Goal: Information Seeking & Learning: Learn about a topic

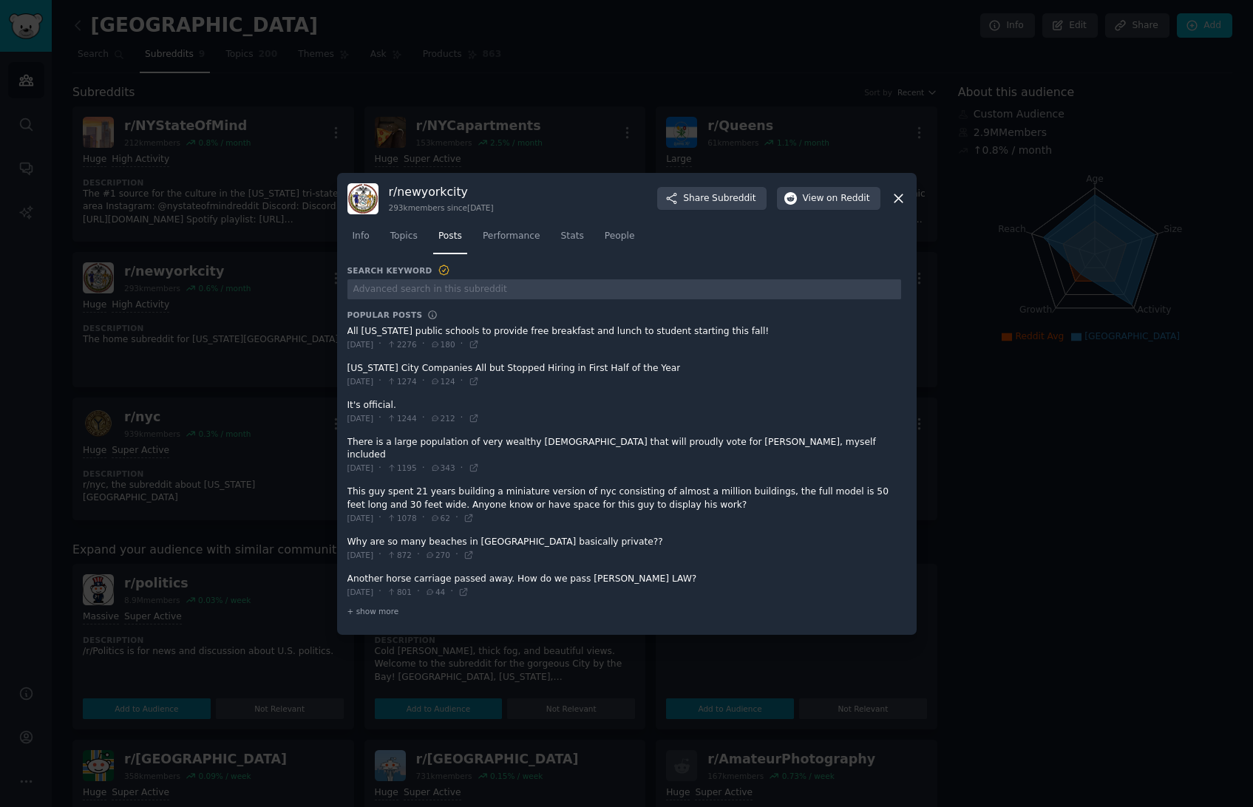
click at [901, 202] on icon at bounding box center [899, 198] width 8 height 8
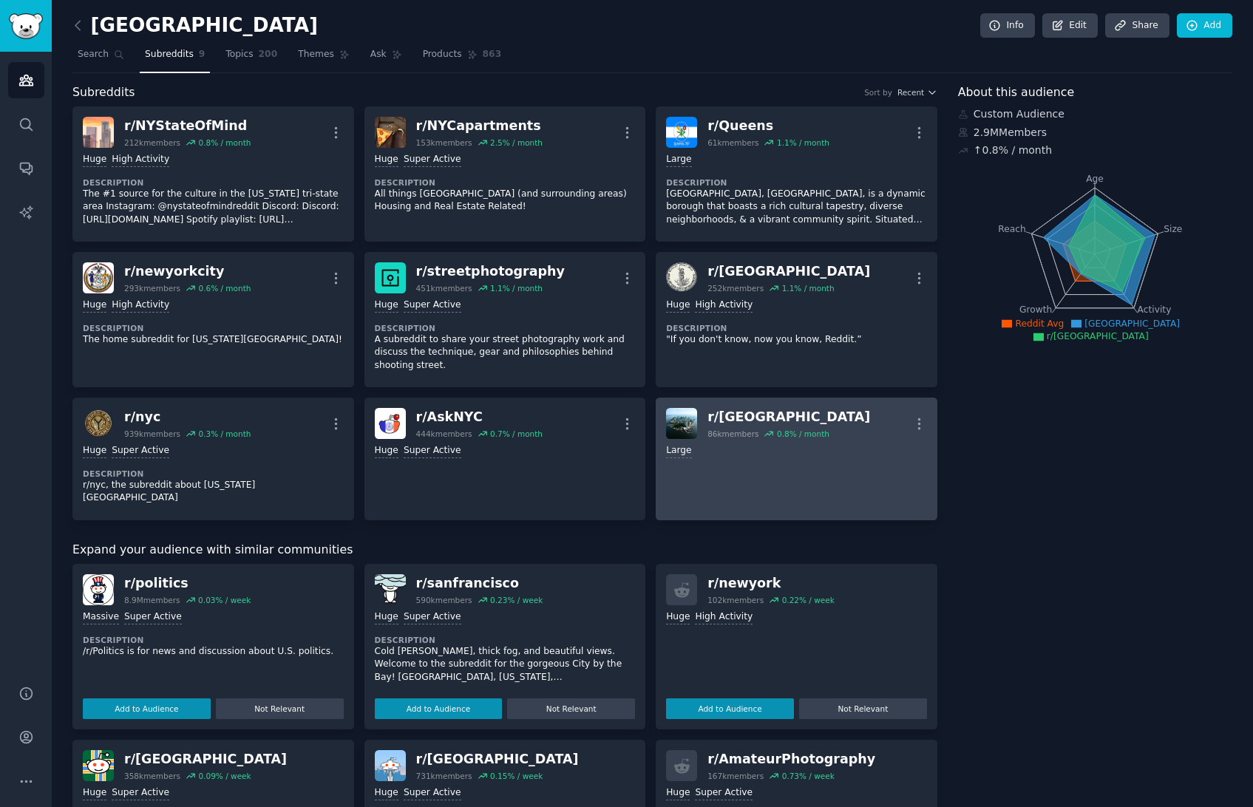
click at [745, 408] on div "r/ [GEOGRAPHIC_DATA]" at bounding box center [789, 417] width 163 height 18
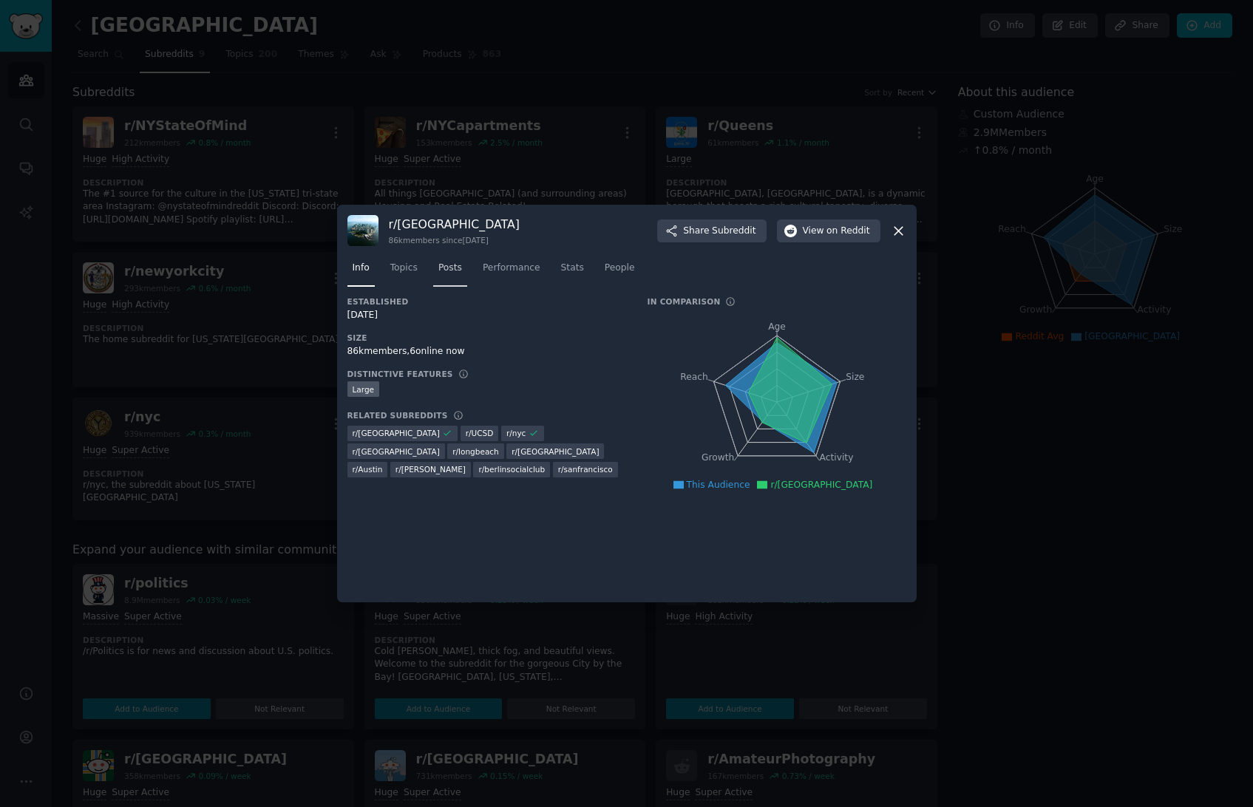
click at [451, 270] on span "Posts" at bounding box center [450, 268] width 24 height 13
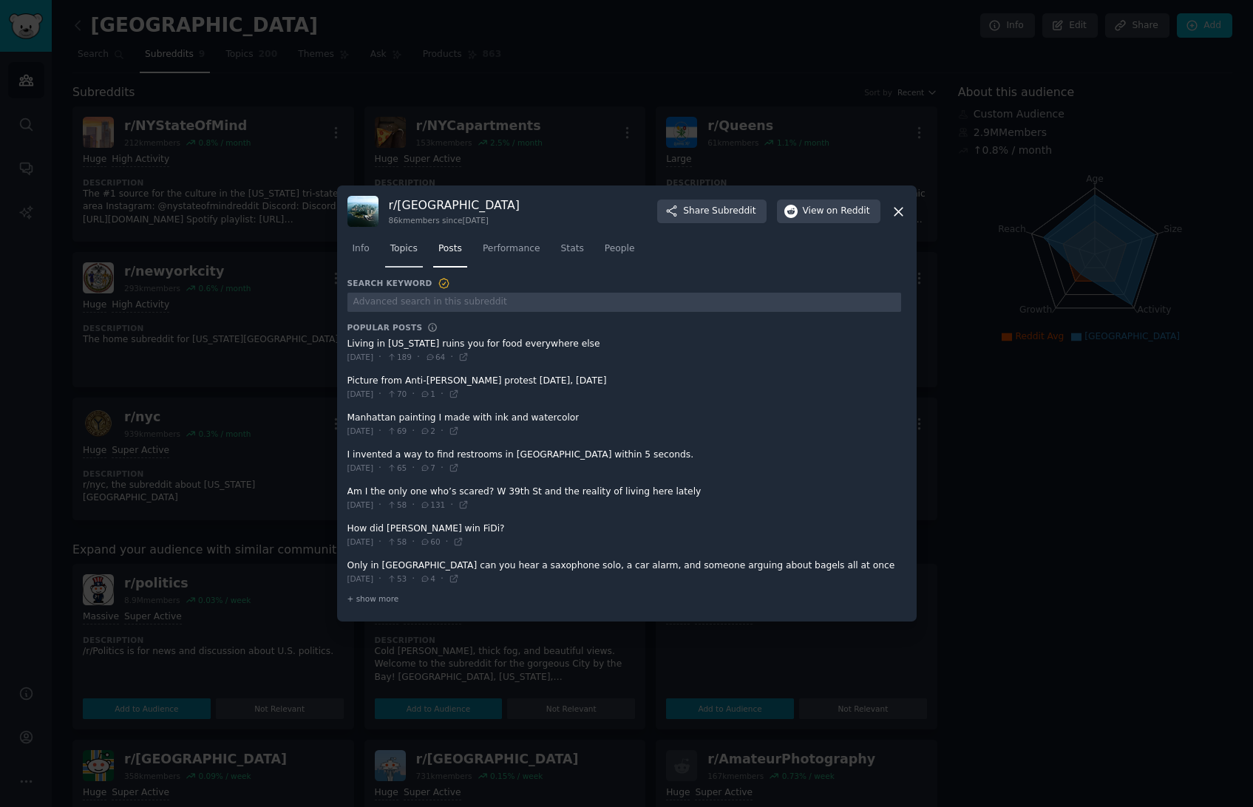
click at [404, 245] on span "Topics" at bounding box center [403, 249] width 27 height 13
